Goal: Information Seeking & Learning: Learn about a topic

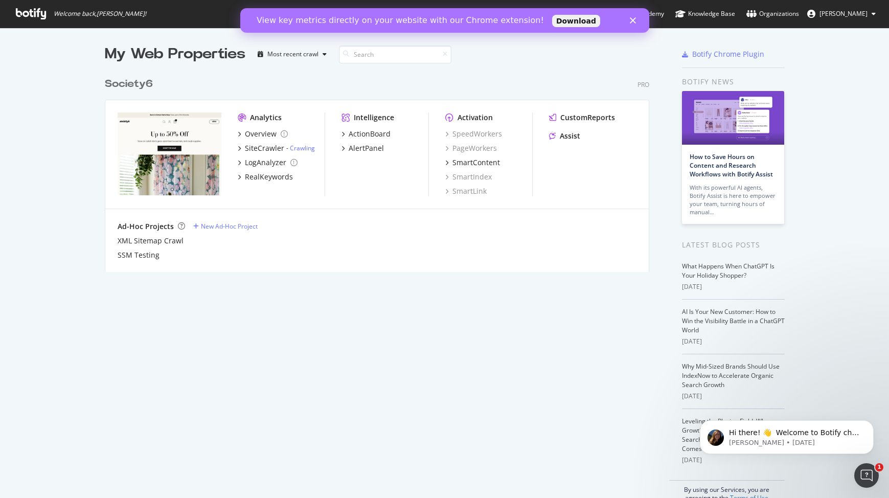
click at [634, 22] on polygon "Close" at bounding box center [632, 20] width 6 height 6
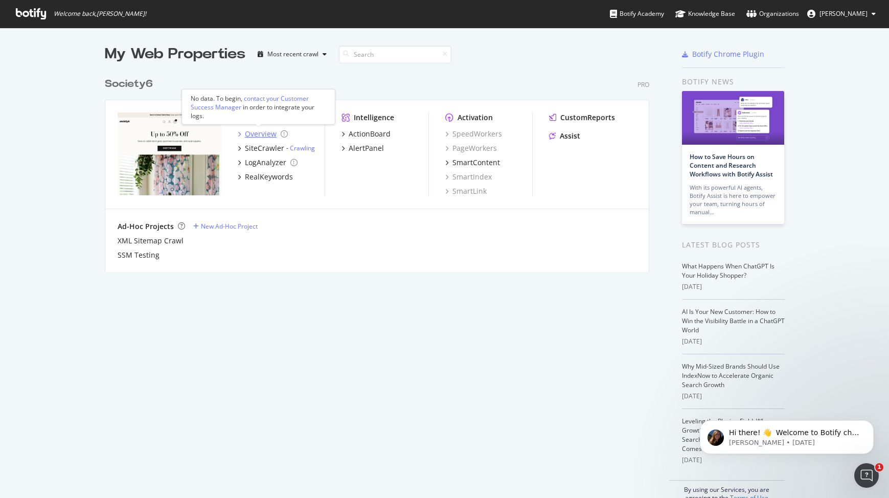
click at [252, 134] on div "Overview" at bounding box center [261, 134] width 32 height 10
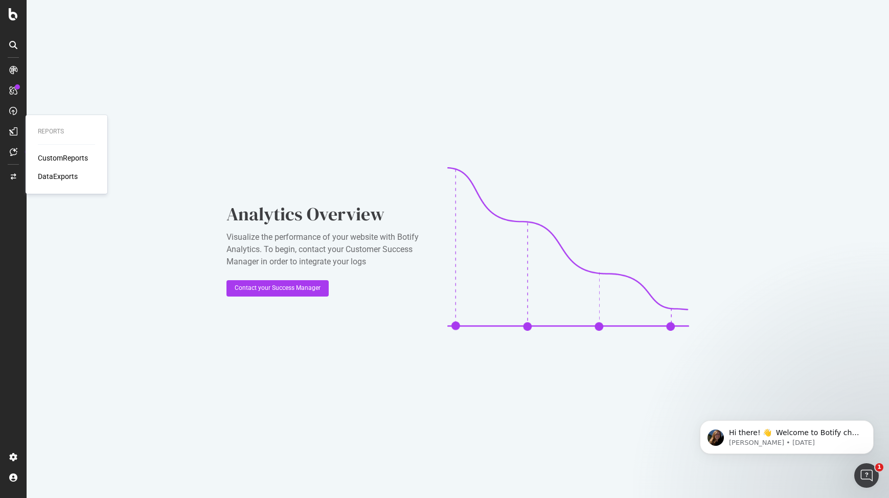
click at [49, 157] on div "CustomReports" at bounding box center [63, 158] width 50 height 10
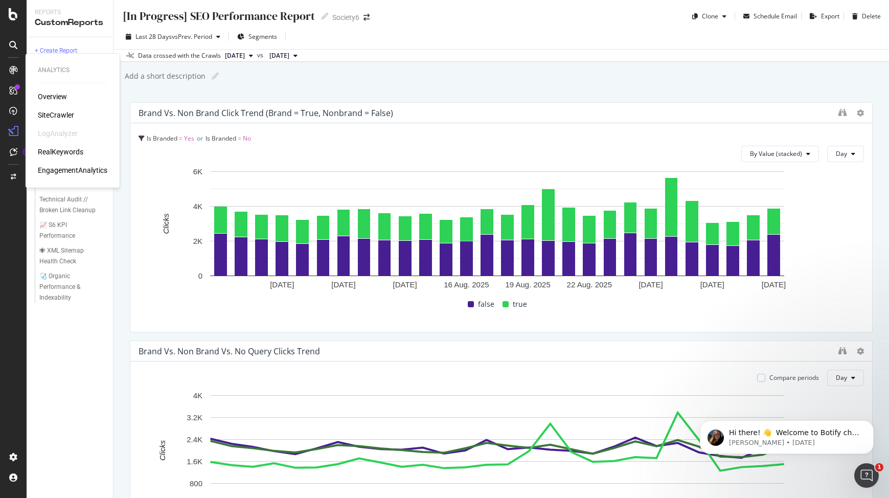
click at [52, 93] on div "Overview" at bounding box center [52, 96] width 29 height 10
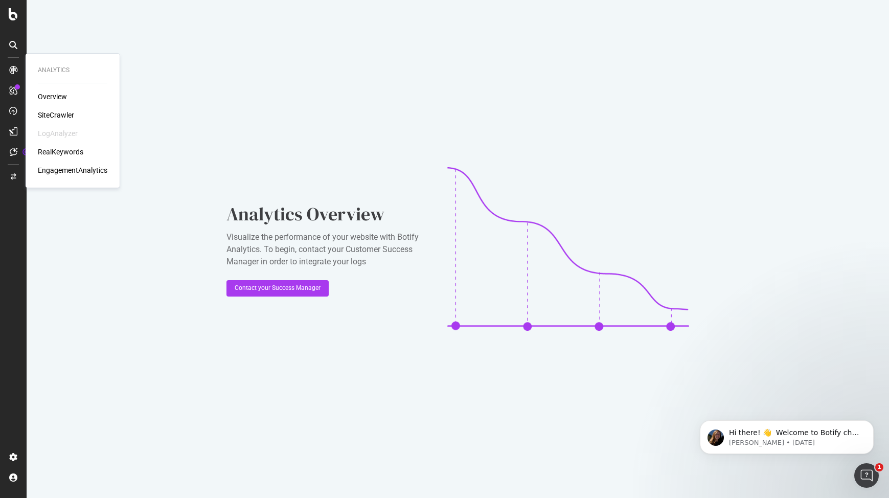
click at [60, 151] on div "RealKeywords" at bounding box center [60, 152] width 45 height 10
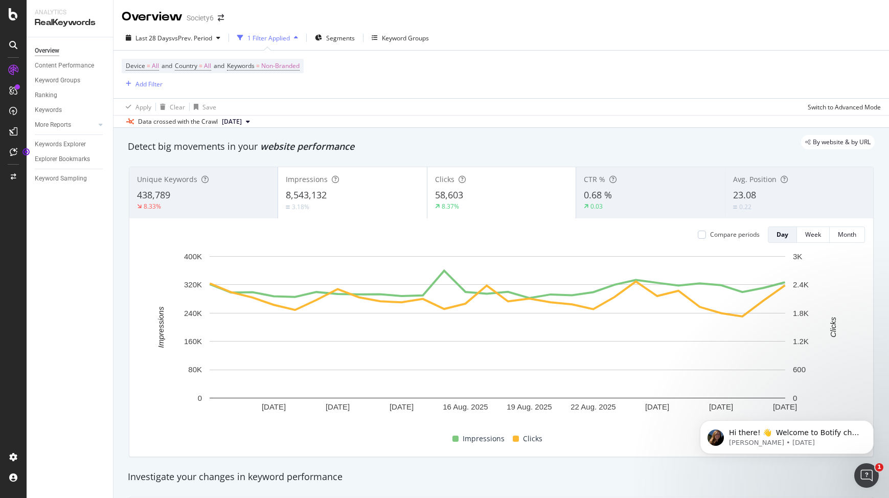
click at [404, 48] on div "Last 28 Days vs Prev. Period 1 Filter Applied Segments Keyword Groups" at bounding box center [500, 40] width 775 height 20
click at [49, 94] on div "Overview" at bounding box center [52, 96] width 29 height 10
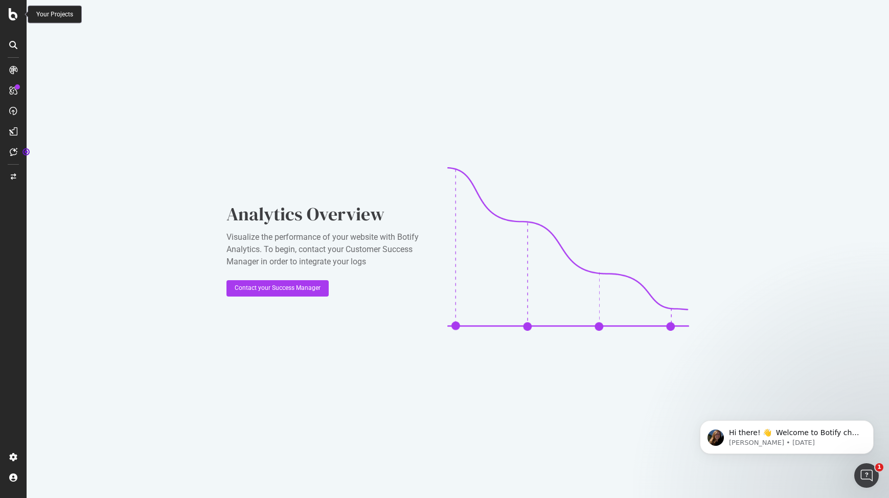
click at [10, 17] on icon at bounding box center [13, 14] width 9 height 12
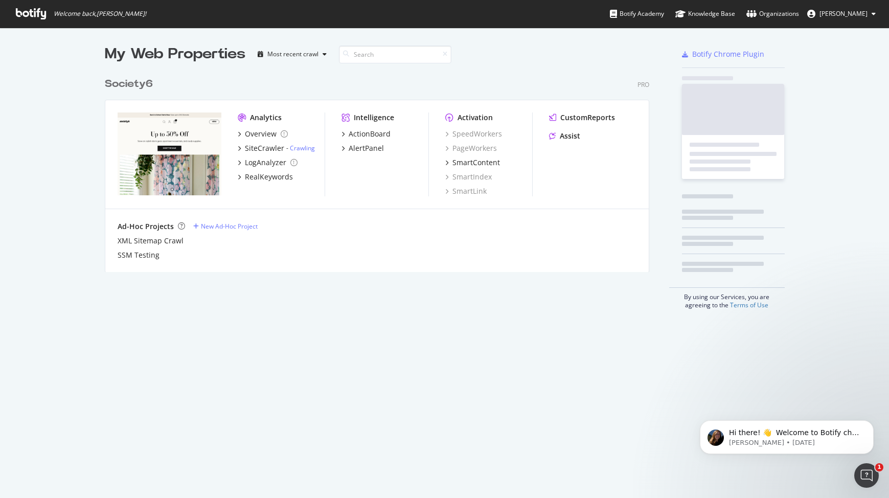
scroll to position [490, 874]
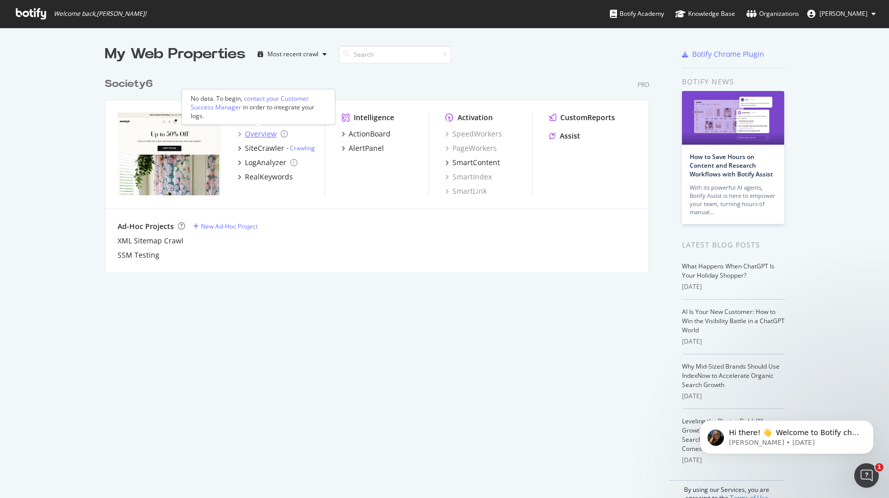
click at [256, 133] on div "Overview" at bounding box center [261, 134] width 32 height 10
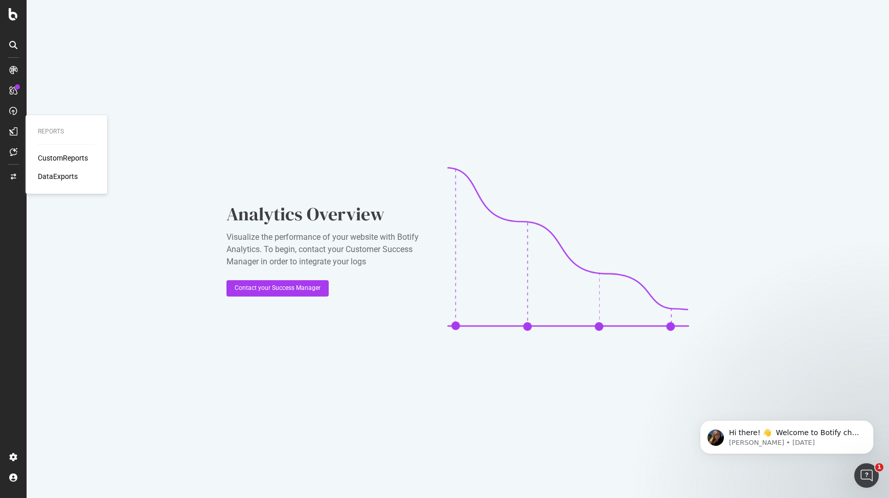
click at [49, 157] on div "CustomReports" at bounding box center [63, 158] width 50 height 10
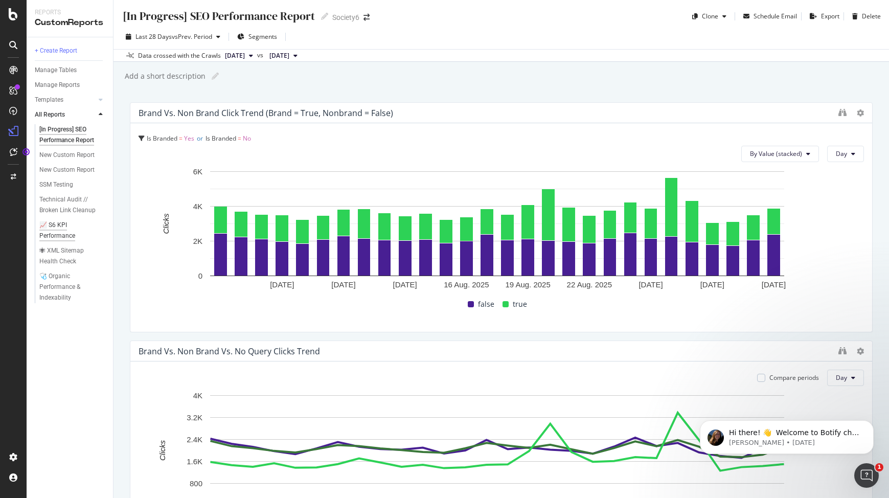
click at [53, 228] on div "📈 S6 KPI Performance" at bounding box center [67, 230] width 57 height 21
